Goal: Navigation & Orientation: Find specific page/section

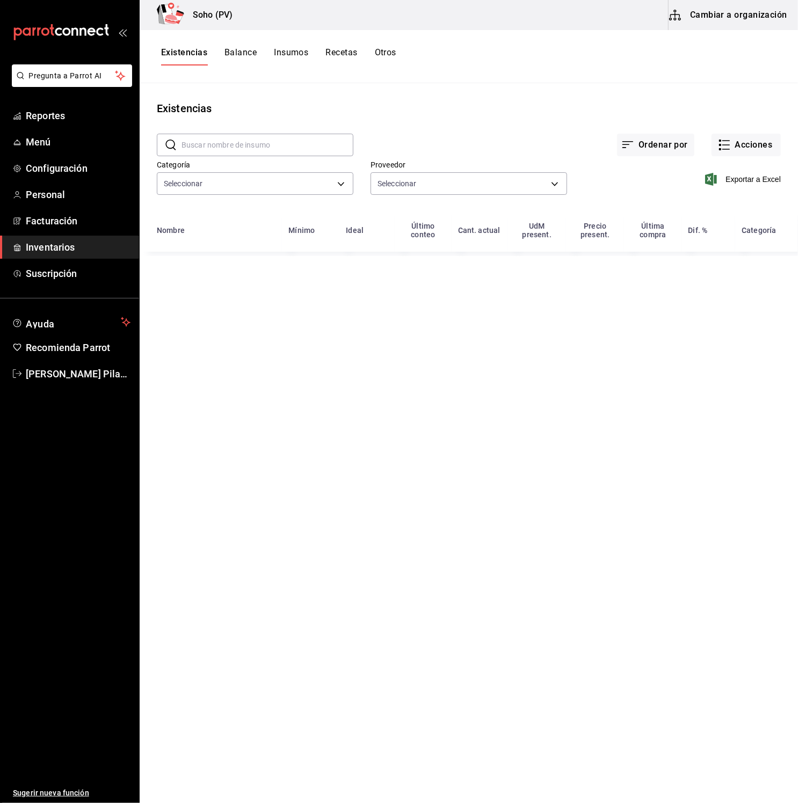
type input "c62b4b47-4a1a-4d57-84f2-0c2c97ed43a2,adbdd366-6872-4e2c-87bb-8ed39d7b48bd,3f6e6…"
type input "3d4514a6-55ad-4ea7-a61f-16055b5070b0,319042a7-1e81-442b-9dbe-3b60175dd6c1,4536d…"
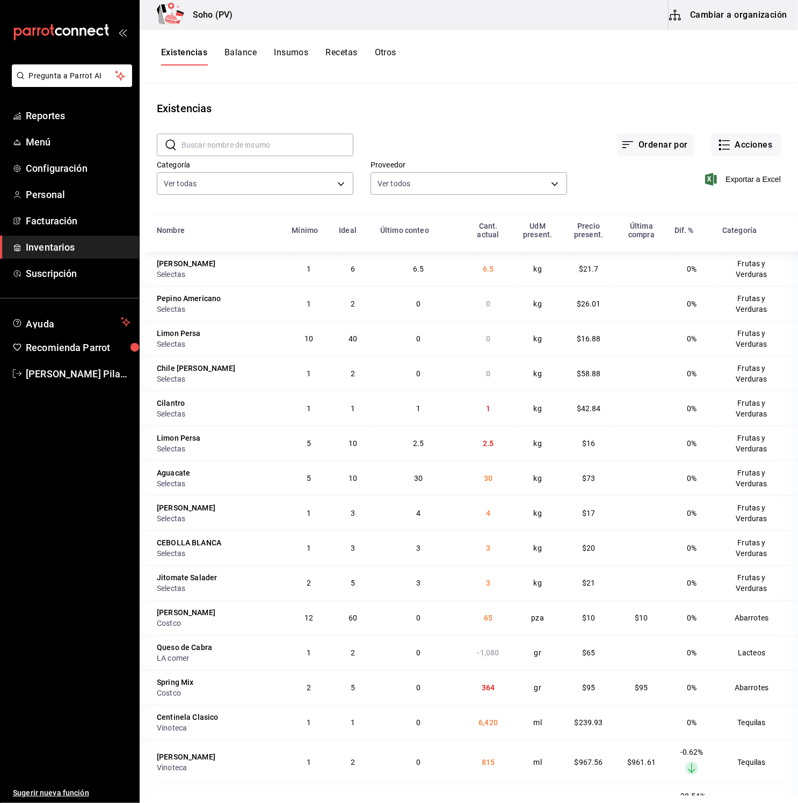
drag, startPoint x: 648, startPoint y: 464, endPoint x: 640, endPoint y: 464, distance: 8.1
click at [645, 464] on td at bounding box center [641, 478] width 53 height 35
click at [81, 117] on span "Reportes" at bounding box center [78, 115] width 105 height 14
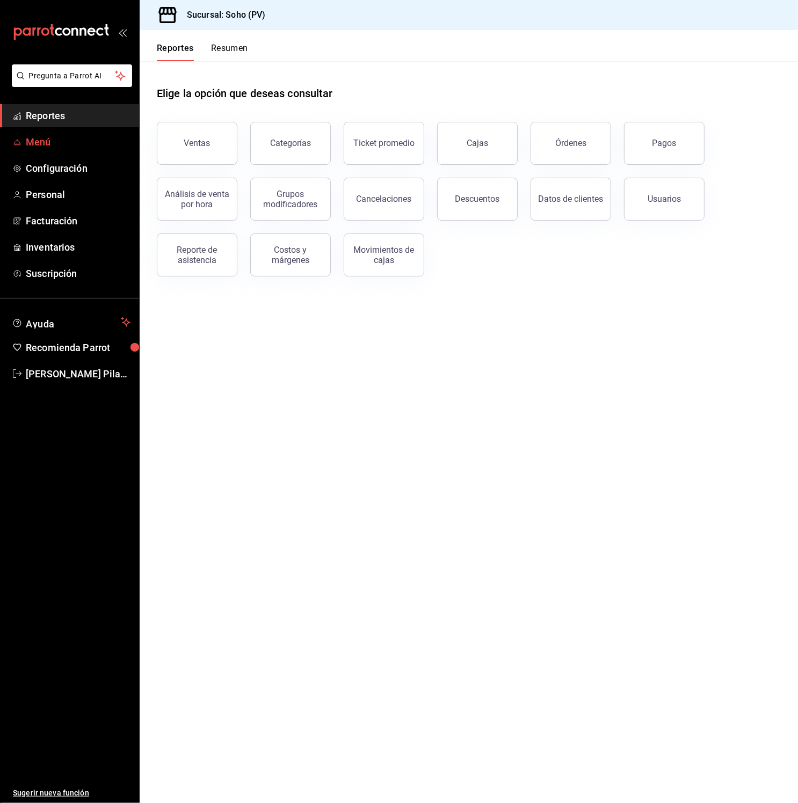
click at [74, 137] on span "Menú" at bounding box center [78, 142] width 105 height 14
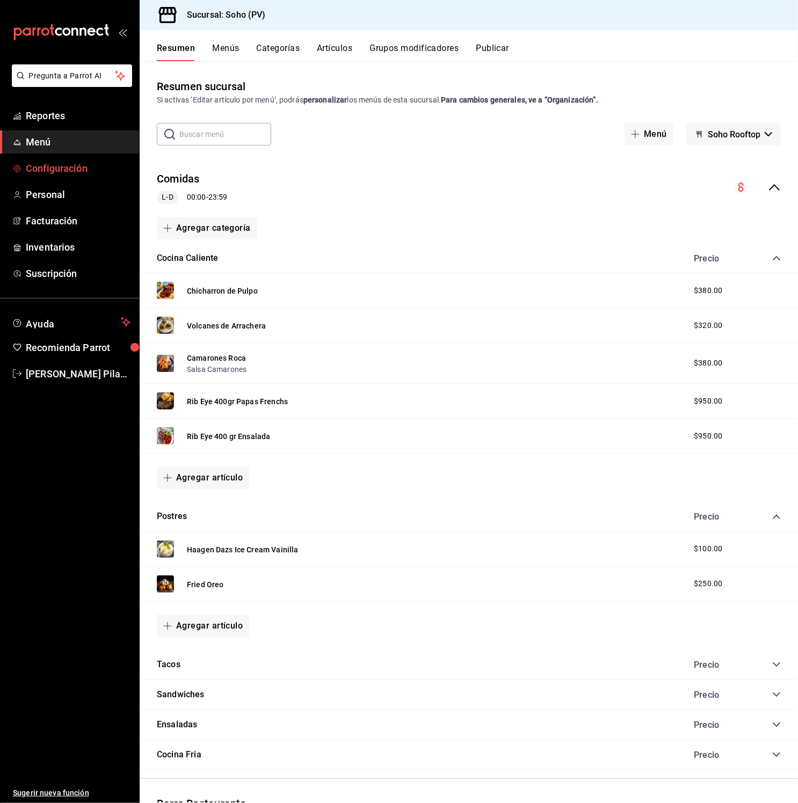
click at [78, 174] on span "Configuración" at bounding box center [78, 168] width 105 height 14
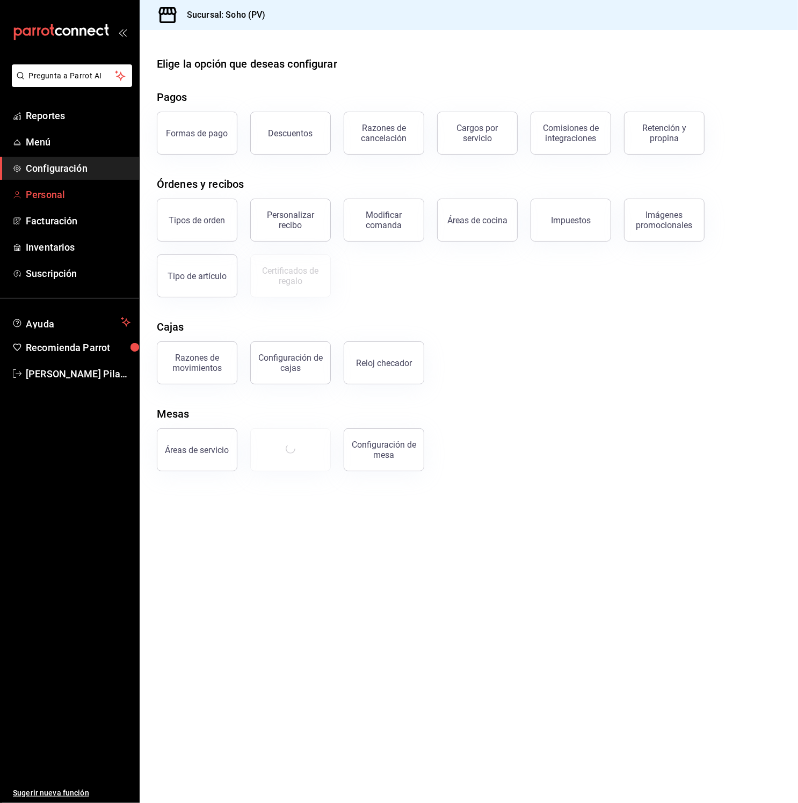
click at [70, 196] on span "Personal" at bounding box center [78, 194] width 105 height 14
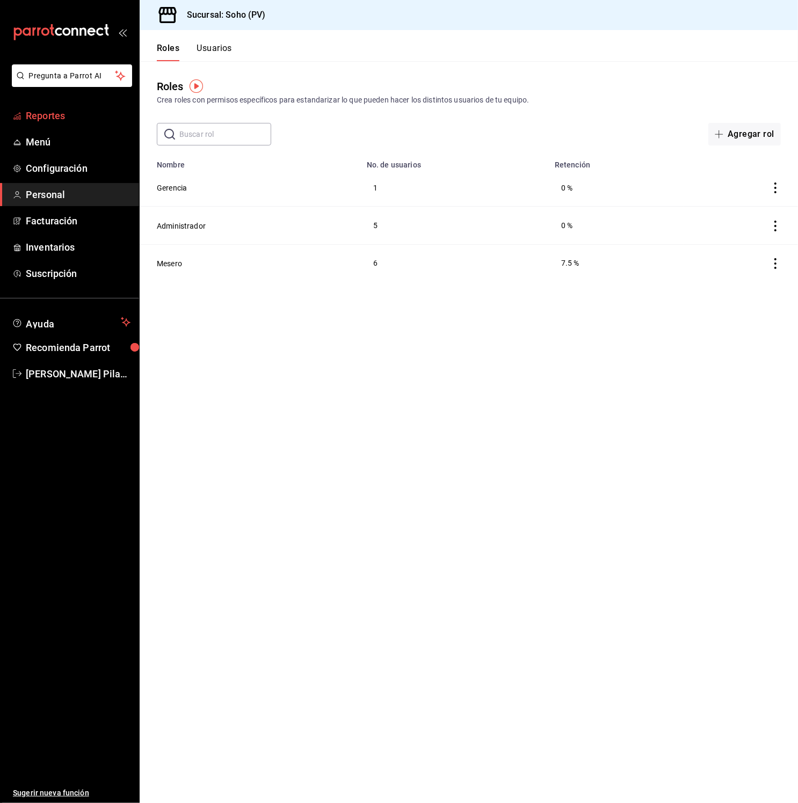
click at [51, 117] on span "Reportes" at bounding box center [78, 115] width 105 height 14
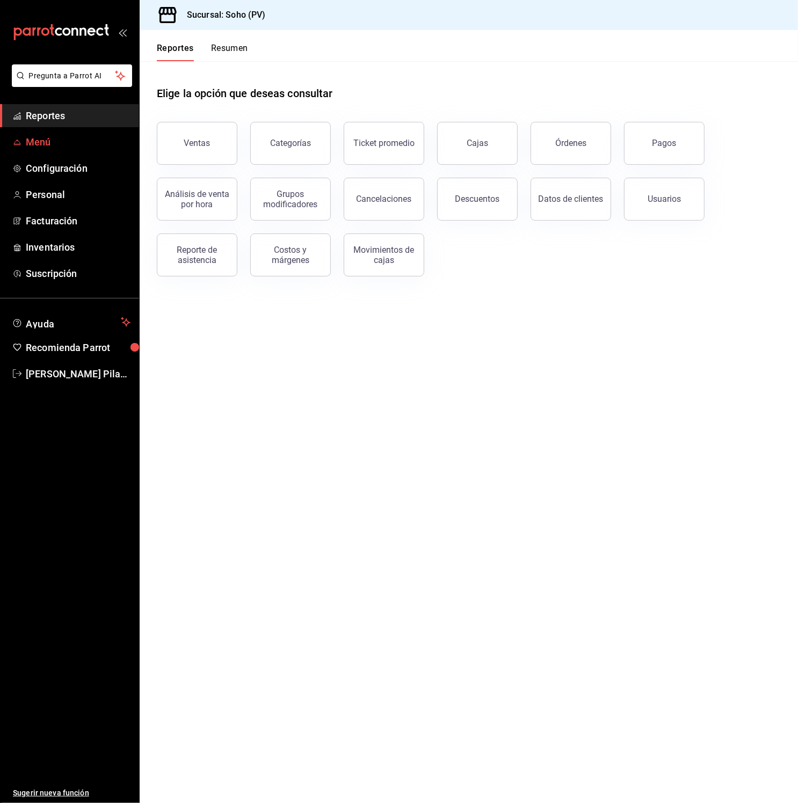
click at [45, 135] on span "Menú" at bounding box center [78, 142] width 105 height 14
